Goal: Task Accomplishment & Management: Complete application form

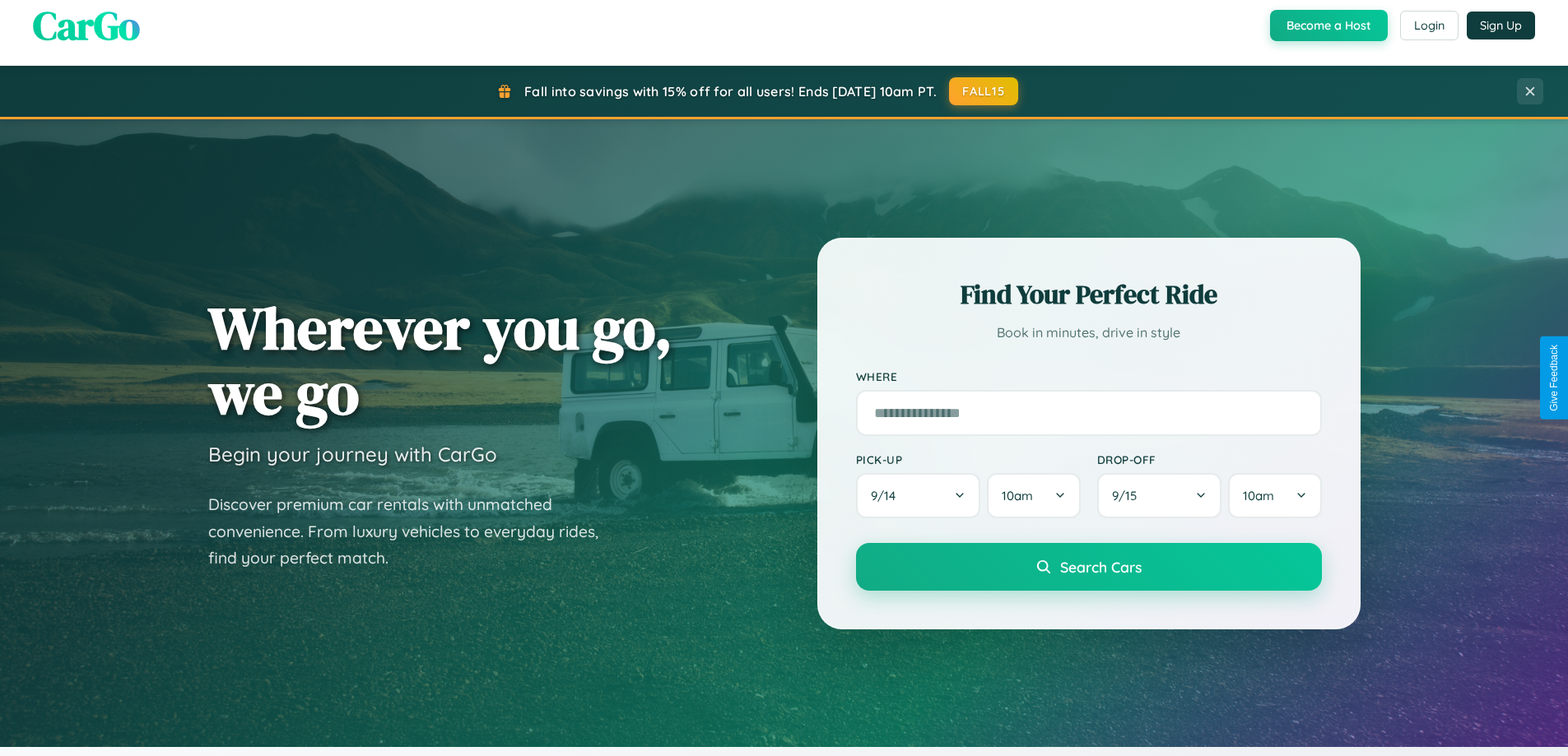
scroll to position [3166, 0]
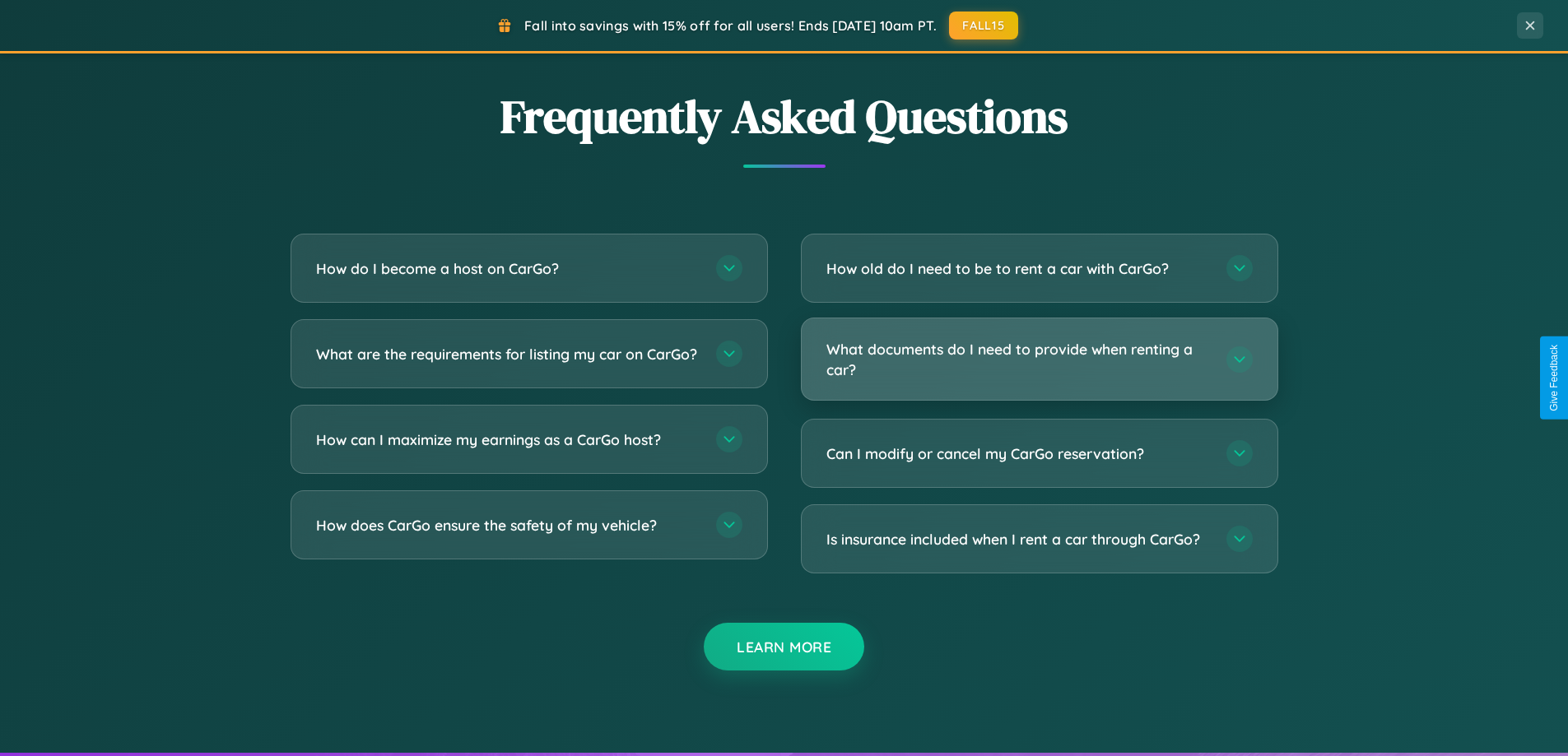
click at [1039, 359] on h3 "What documents do I need to provide when renting a car?" at bounding box center [1018, 359] width 384 height 40
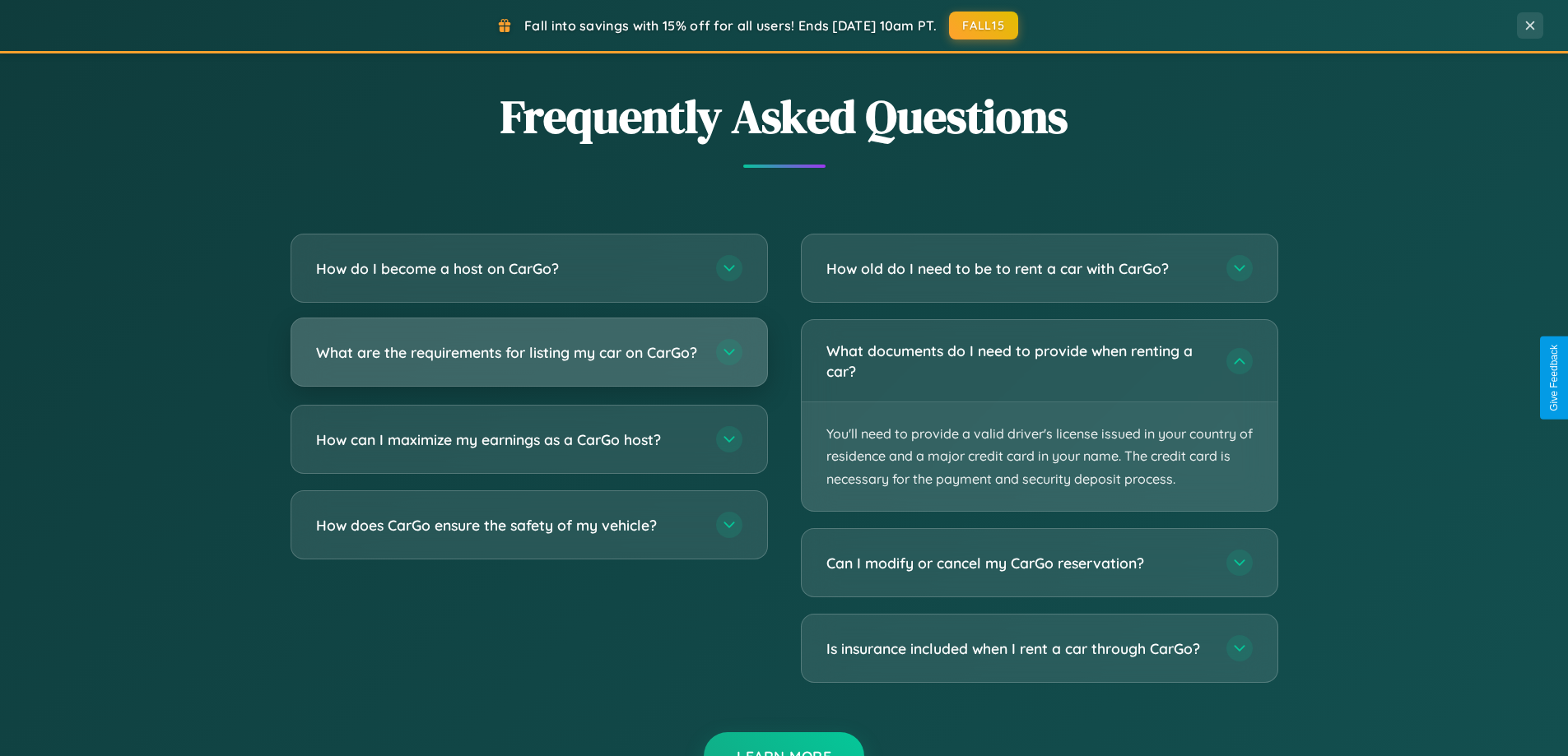
click at [529, 359] on h3 "What are the requirements for listing my car on CarGo?" at bounding box center [508, 352] width 384 height 21
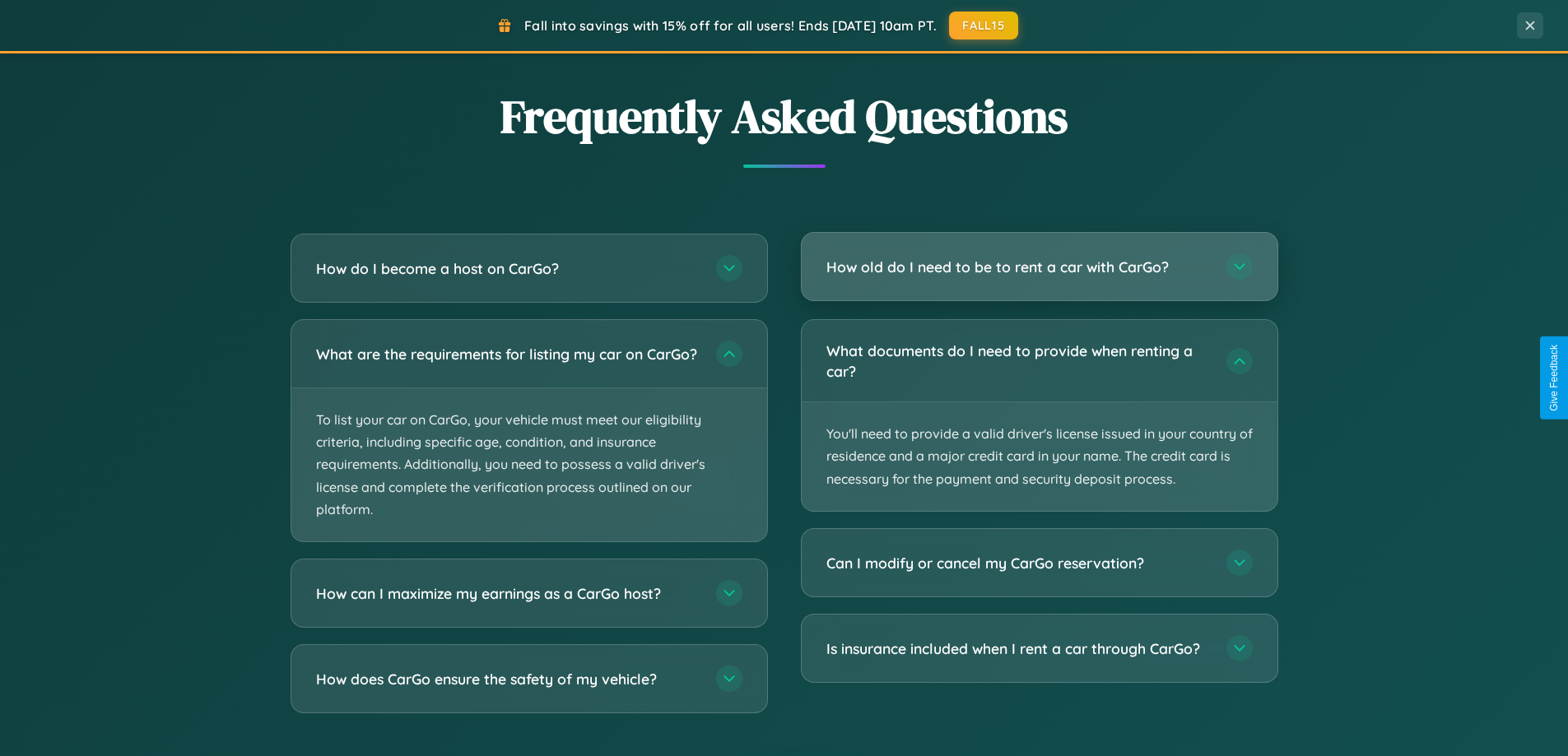
click at [1039, 266] on h3 "How old do I need to be to rent a car with CarGo?" at bounding box center [1018, 267] width 384 height 21
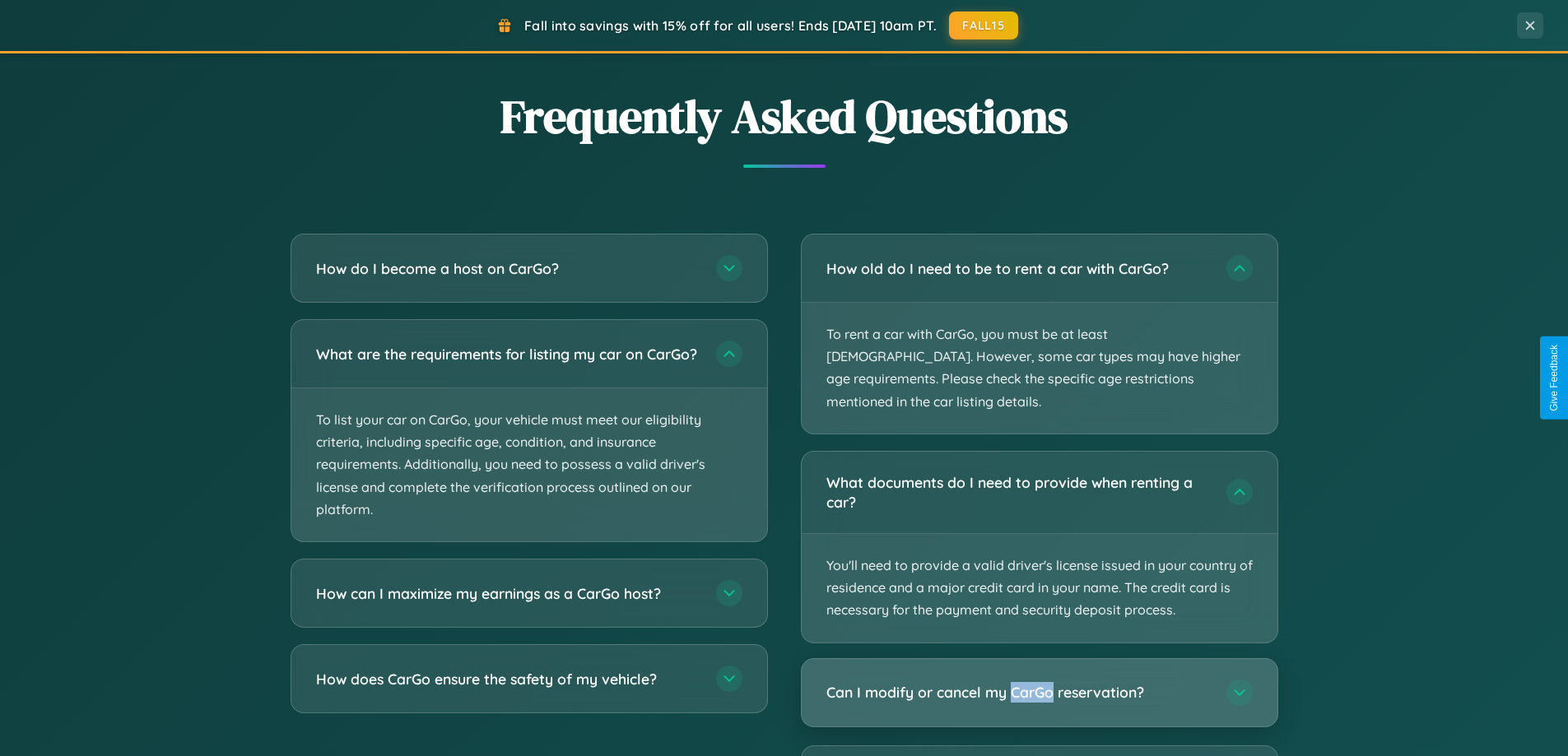
click at [1039, 682] on h3 "Can I modify or cancel my CarGo reservation?" at bounding box center [1018, 693] width 384 height 21
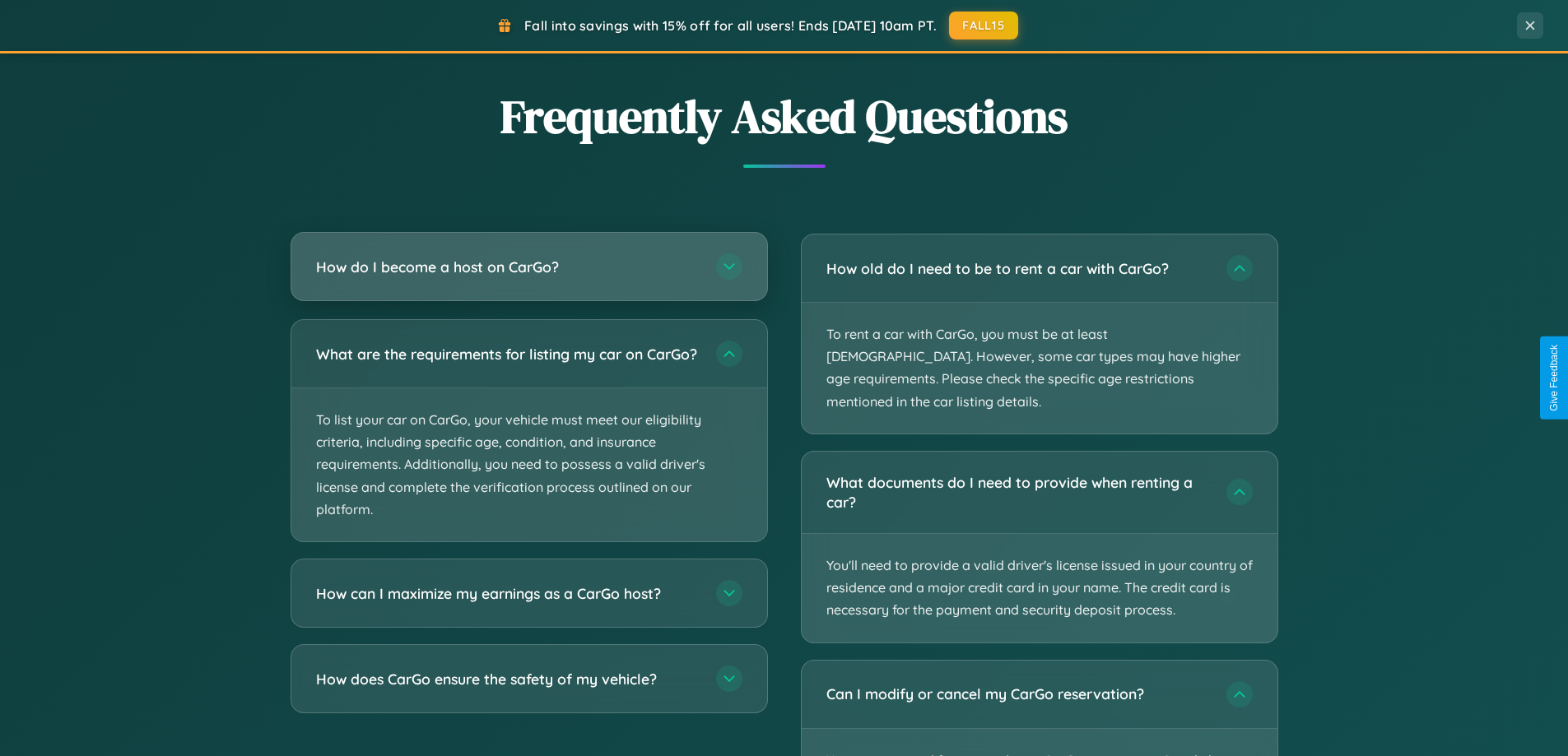
click at [529, 268] on h3 "How do I become a host on CarGo?" at bounding box center [508, 267] width 384 height 21
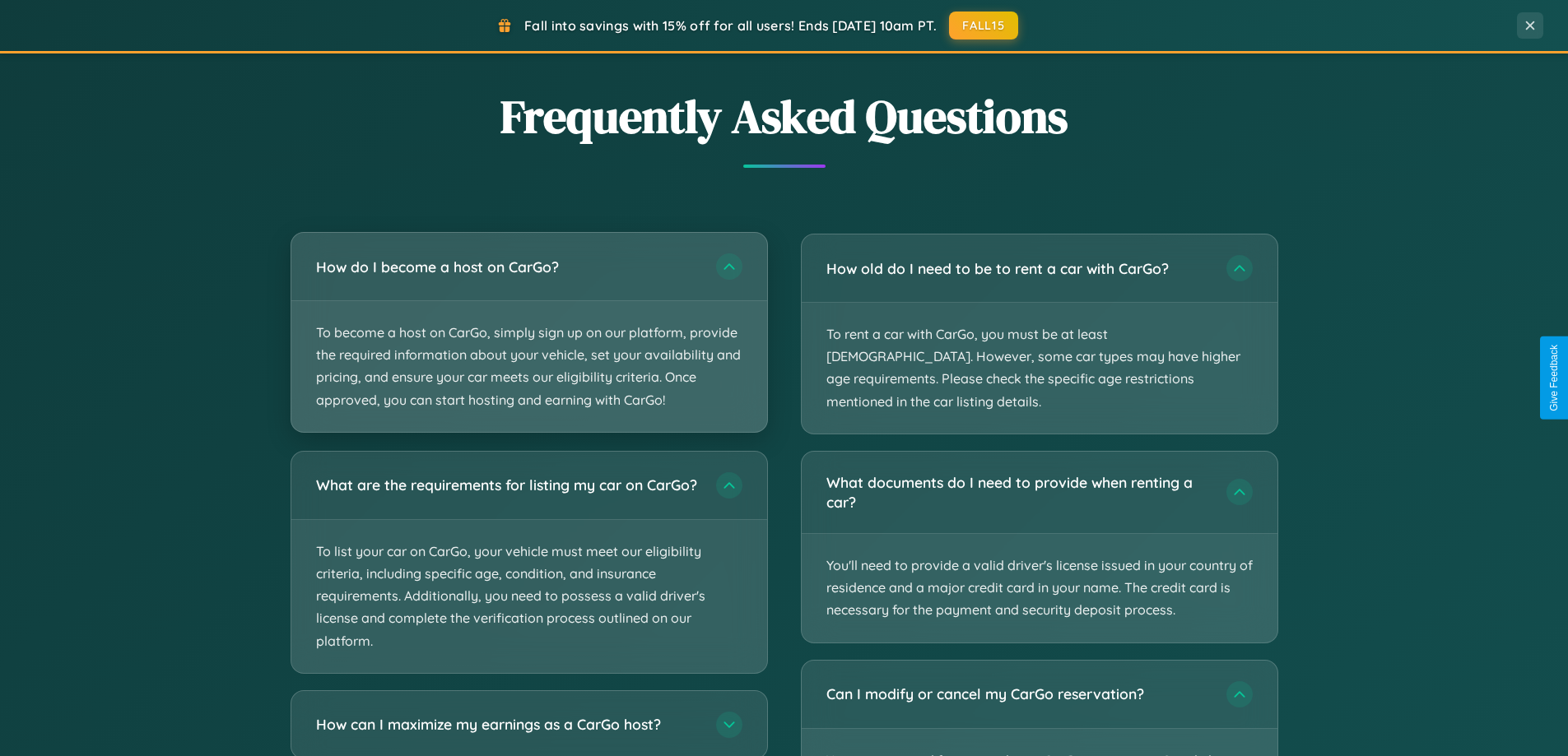
click at [529, 332] on p "To become a host on CarGo, simply sign up on our platform, provide the required…" at bounding box center [530, 366] width 476 height 131
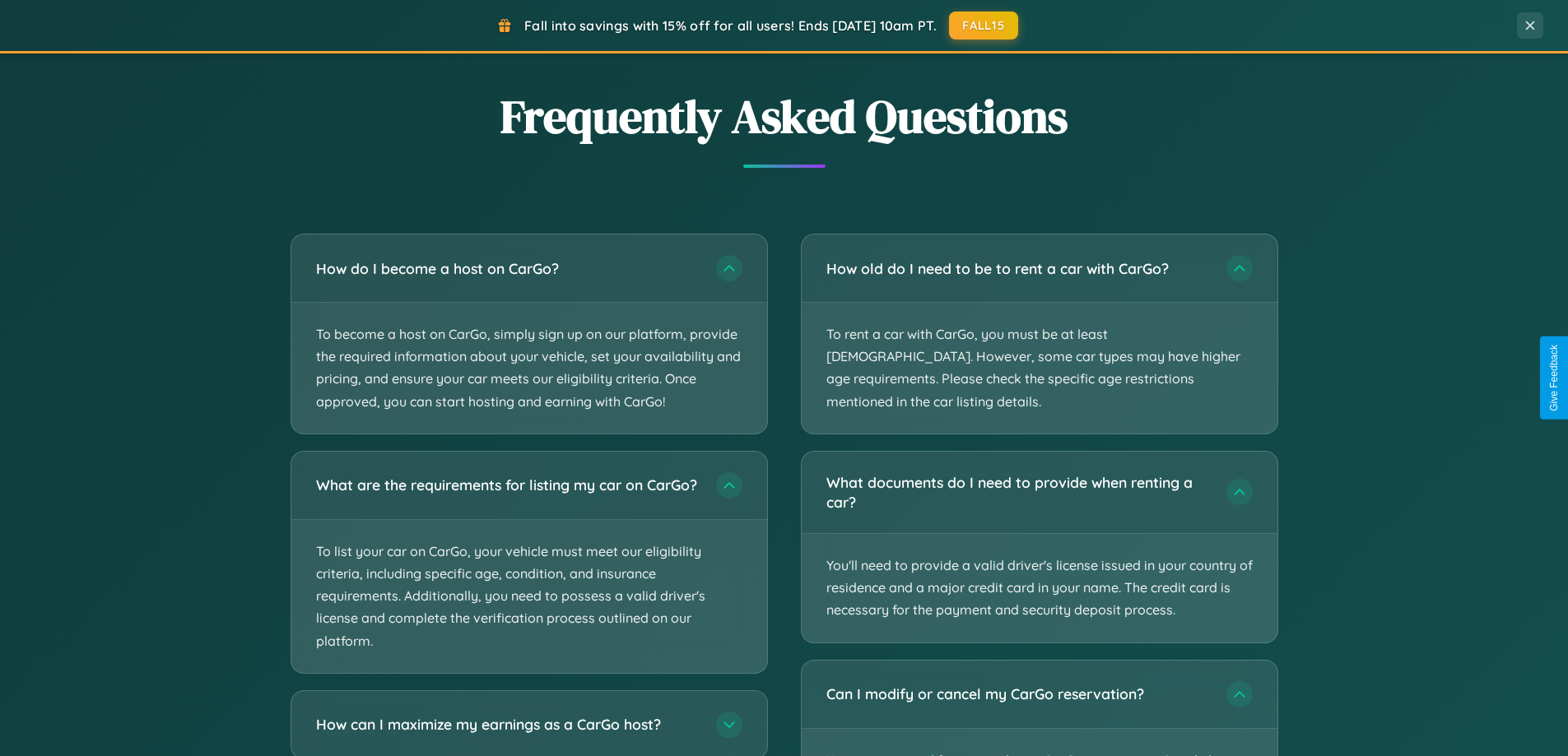
scroll to position [3270, 0]
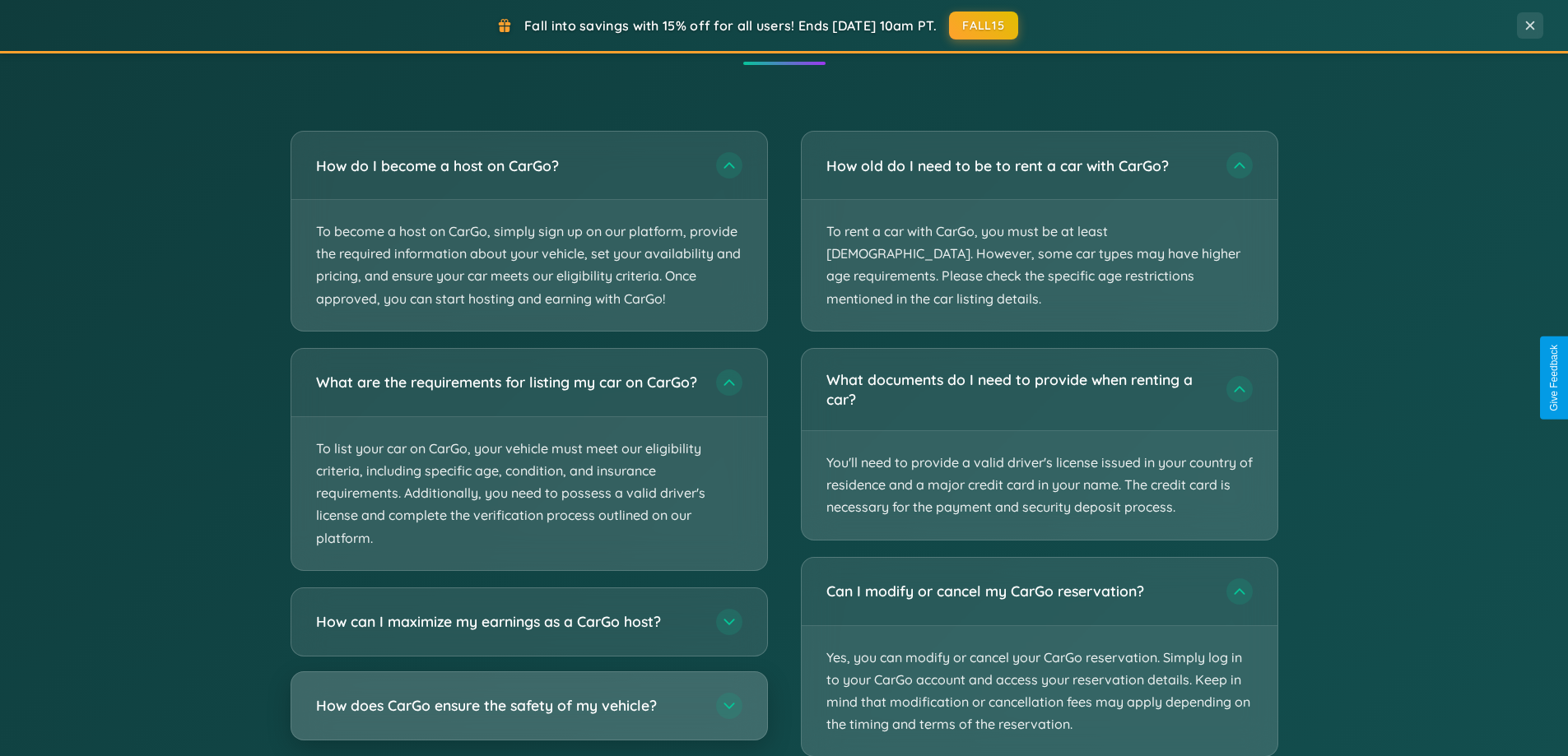
click at [529, 716] on h3 "How does CarGo ensure the safety of my vehicle?" at bounding box center [508, 706] width 384 height 21
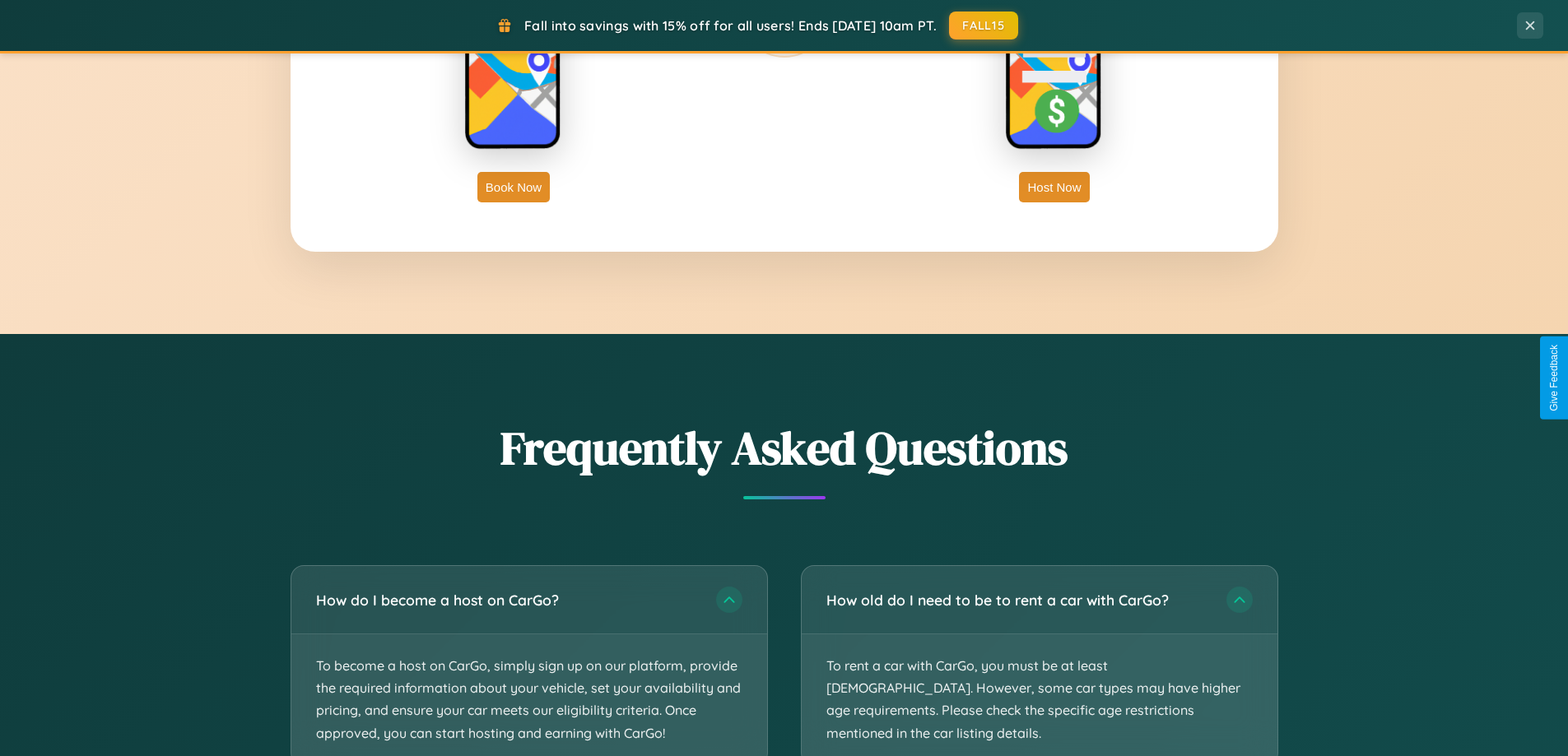
scroll to position [2644, 0]
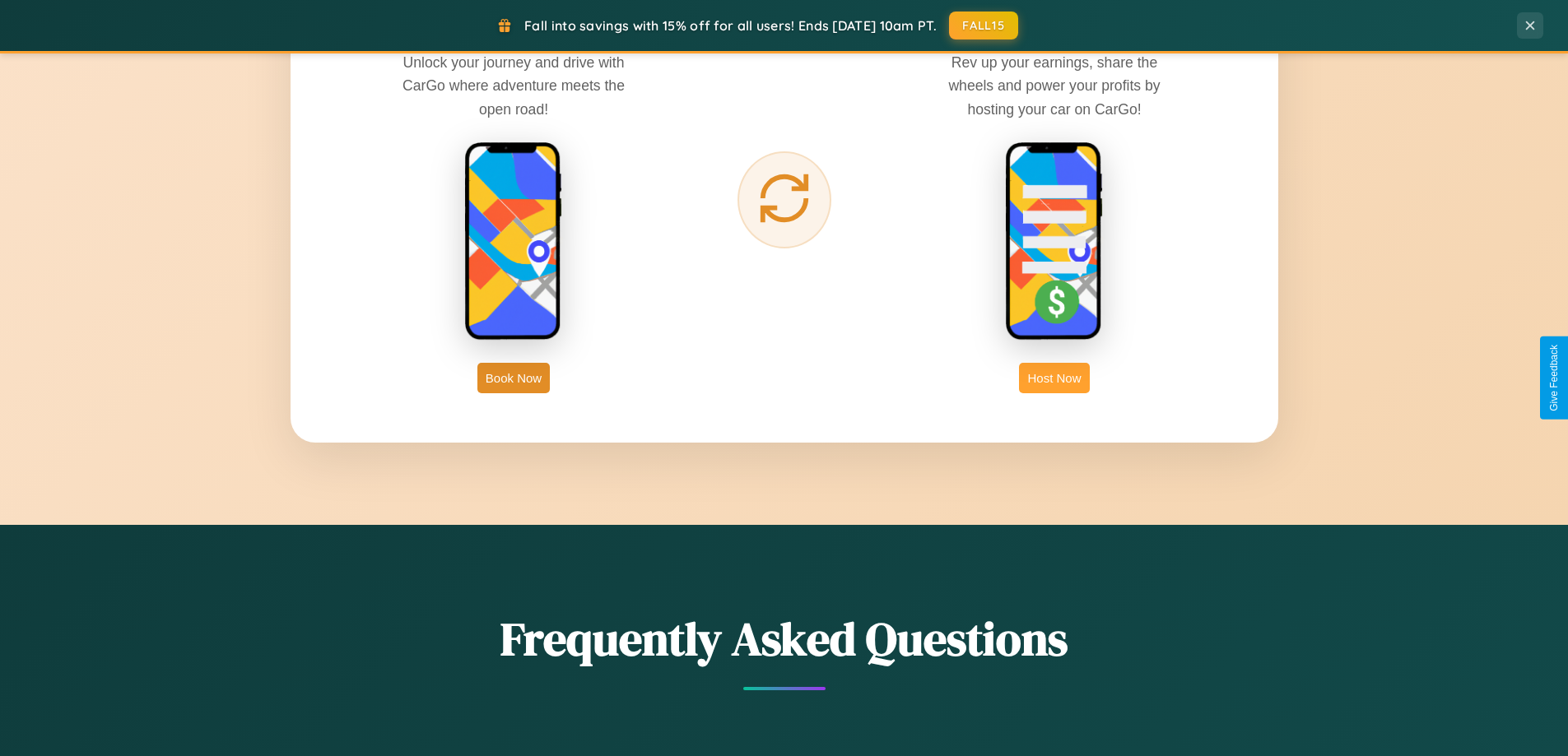
click at [1055, 378] on button "Host Now" at bounding box center [1054, 378] width 70 height 30
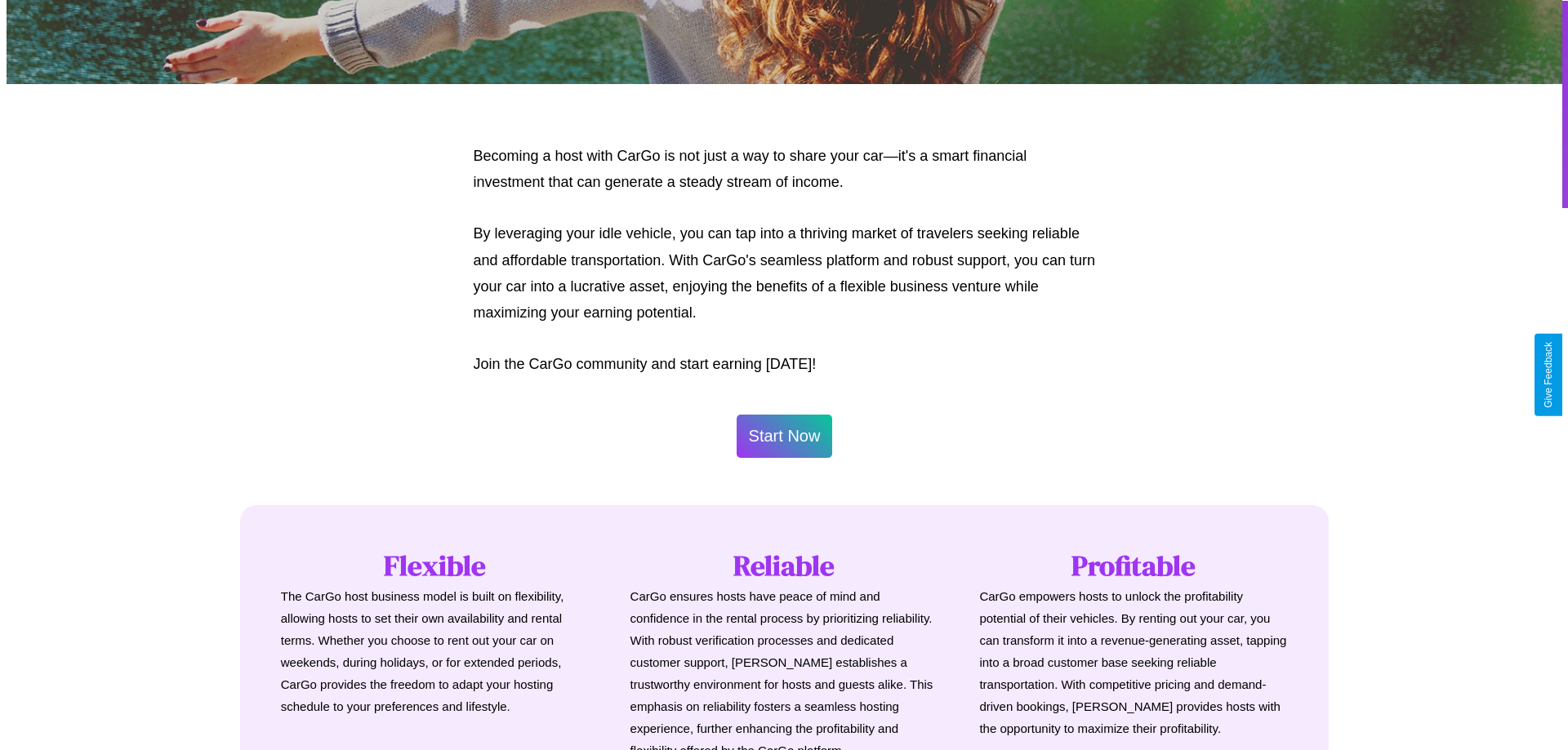
scroll to position [789, 0]
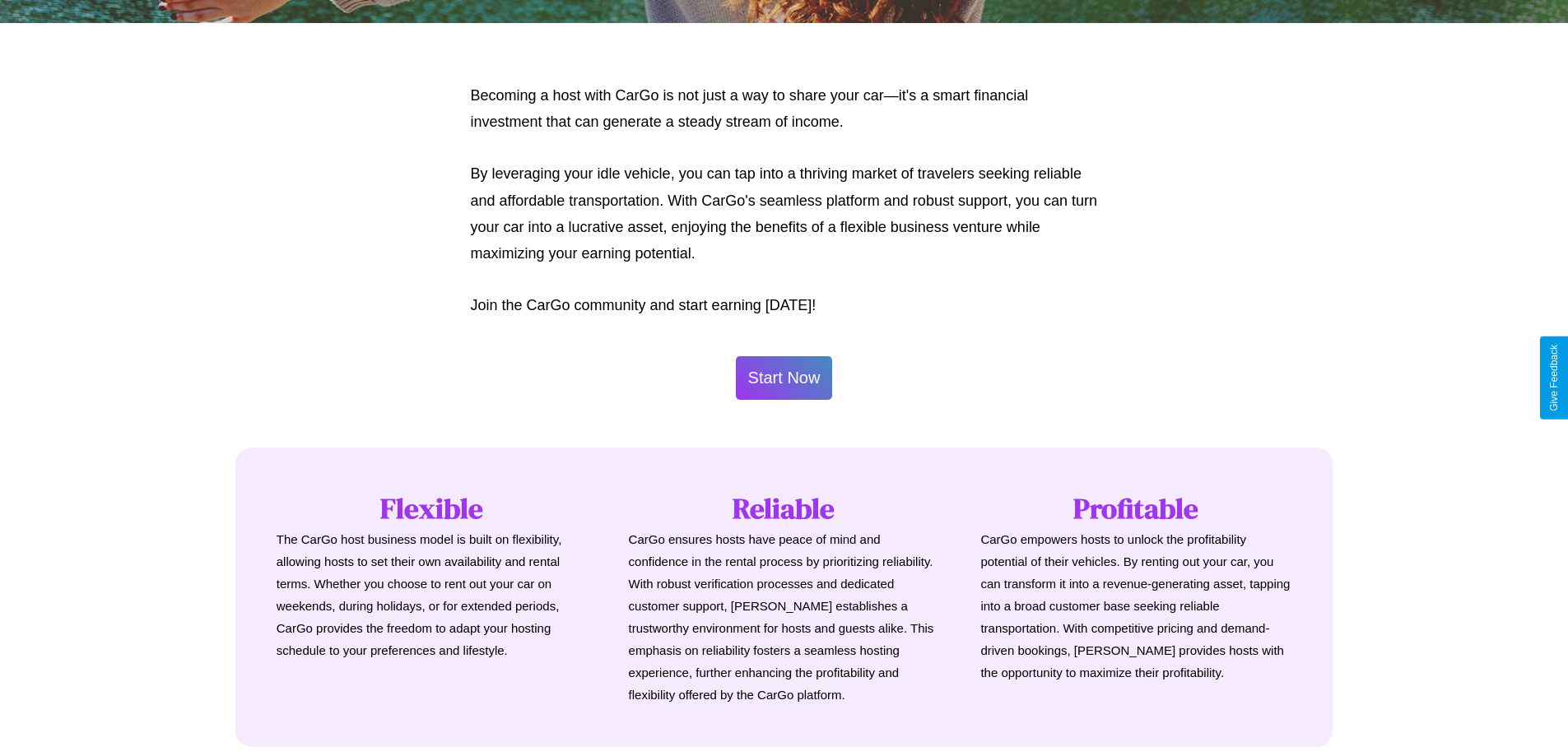
click at [784, 378] on button "Start Now" at bounding box center [785, 378] width 97 height 43
